Goal: Task Accomplishment & Management: Manage account settings

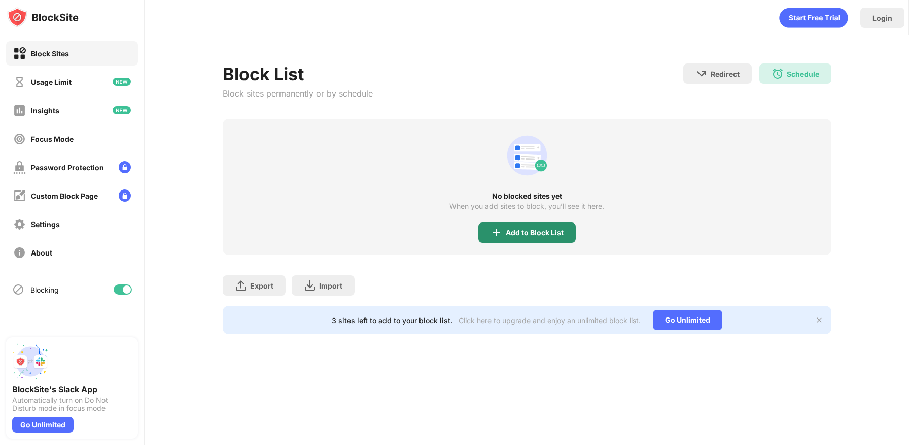
click at [520, 229] on div "Add to Block List" at bounding box center [535, 232] width 58 height 8
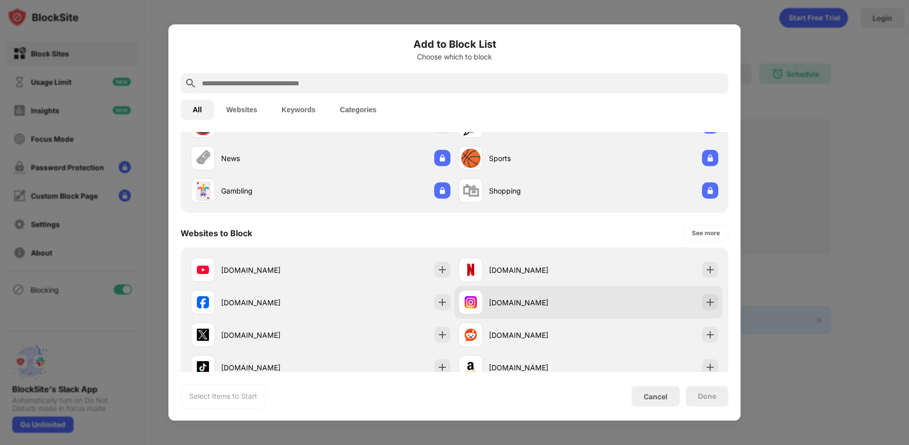
scroll to position [65, 0]
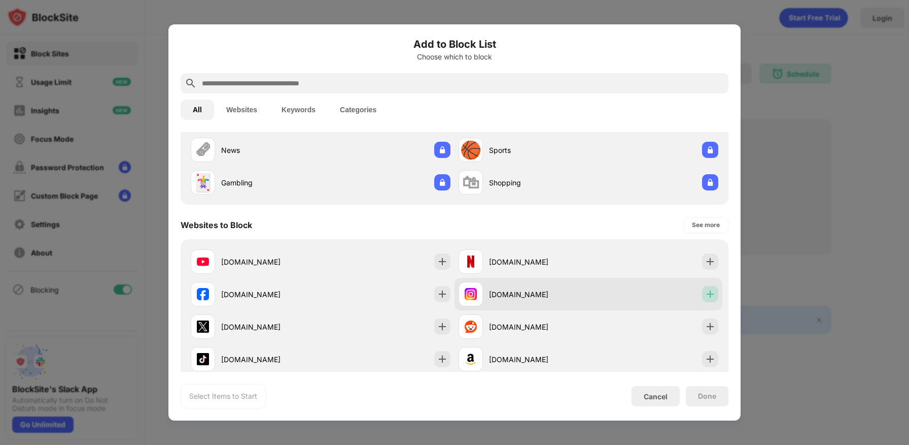
click at [711, 292] on img at bounding box center [710, 294] width 10 height 10
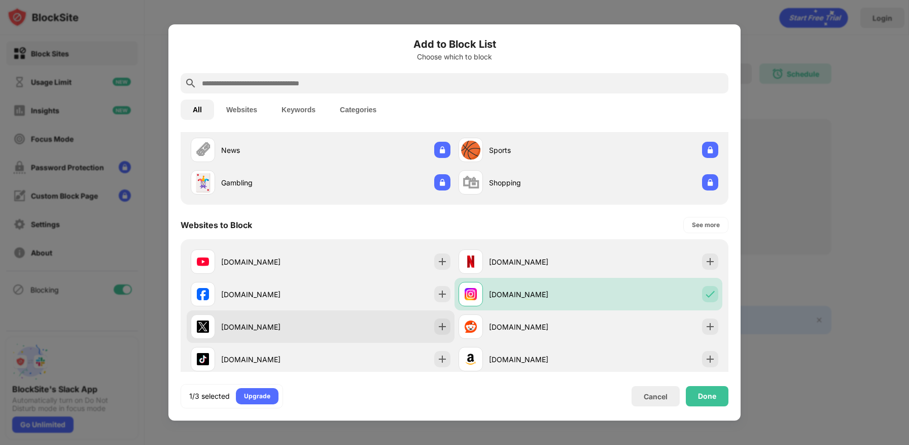
scroll to position [106, 0]
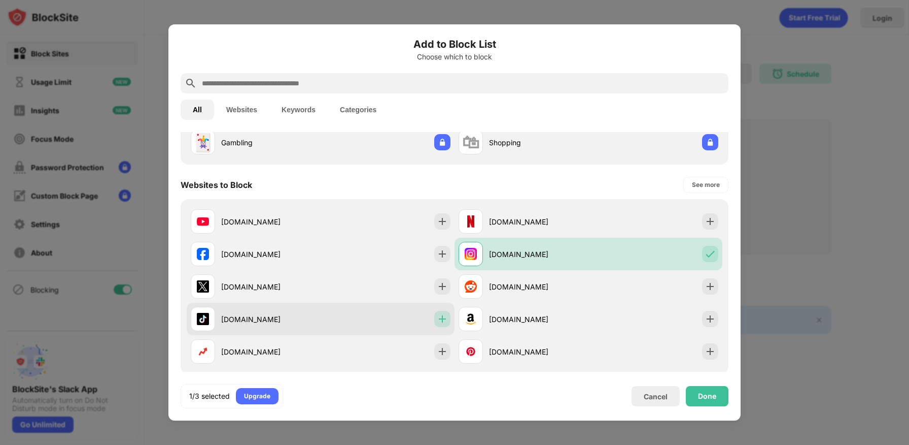
click at [443, 317] on img at bounding box center [442, 319] width 10 height 10
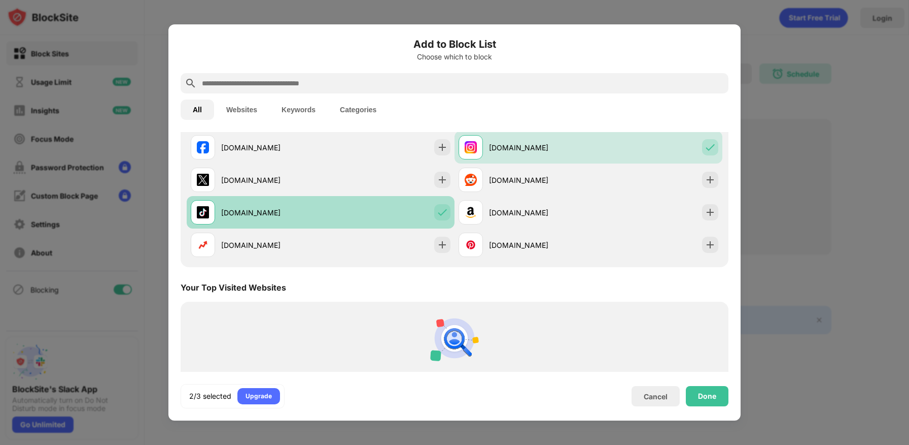
scroll to position [265, 0]
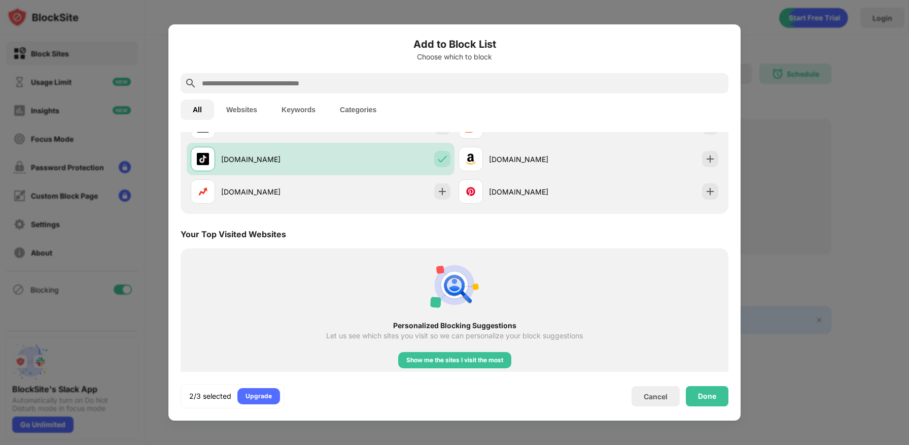
click at [408, 81] on input "text" at bounding box center [463, 83] width 524 height 12
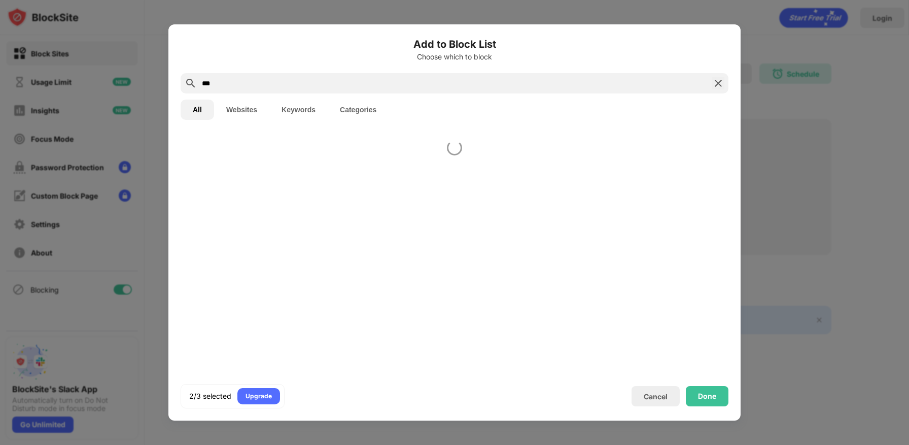
scroll to position [0, 0]
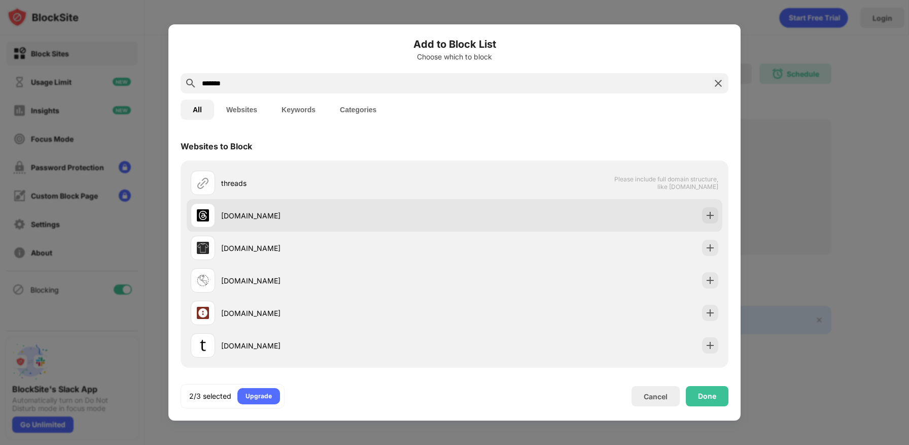
type input "*******"
click at [705, 216] on img at bounding box center [710, 215] width 10 height 10
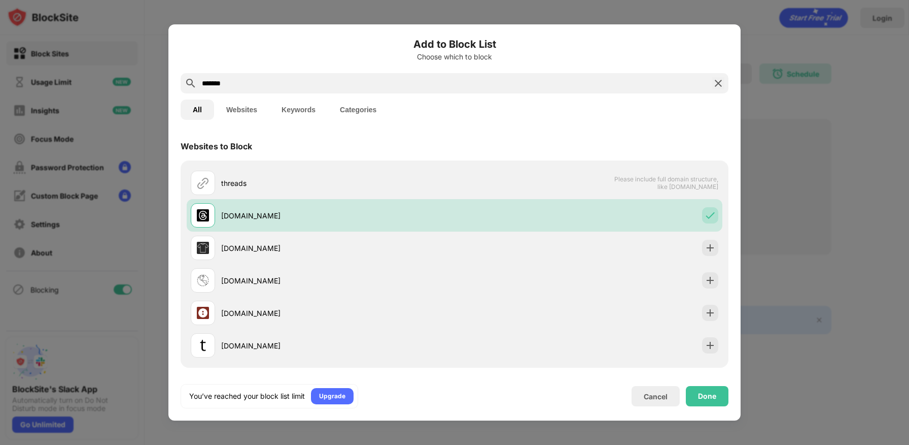
click at [716, 394] on div "Done" at bounding box center [707, 396] width 18 height 8
